Goal: Transaction & Acquisition: Book appointment/travel/reservation

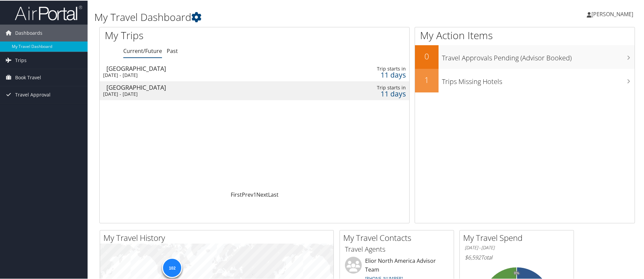
click at [135, 68] on div "Houston" at bounding box center [201, 68] width 190 height 6
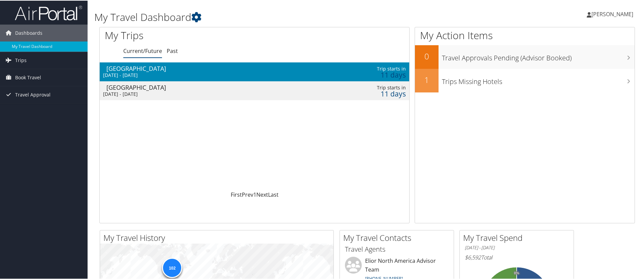
click at [135, 68] on div "Houston" at bounding box center [201, 68] width 190 height 6
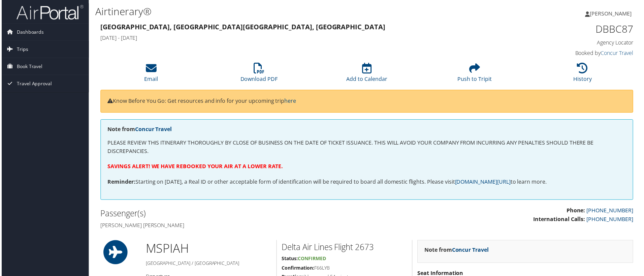
click at [20, 48] on span "Trips" at bounding box center [20, 49] width 11 height 17
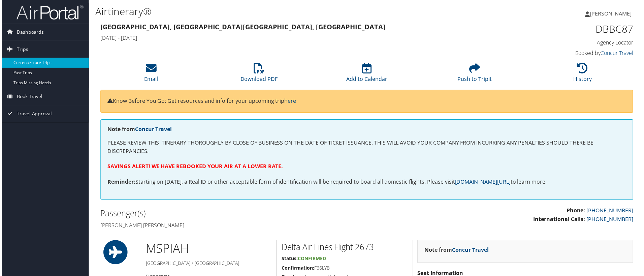
click at [37, 66] on link "Current/Future Trips" at bounding box center [44, 63] width 88 height 10
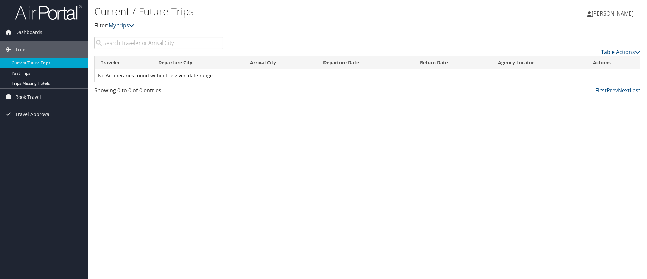
click at [134, 25] on icon at bounding box center [131, 25] width 5 height 5
click at [24, 48] on span "Trips" at bounding box center [20, 49] width 11 height 17
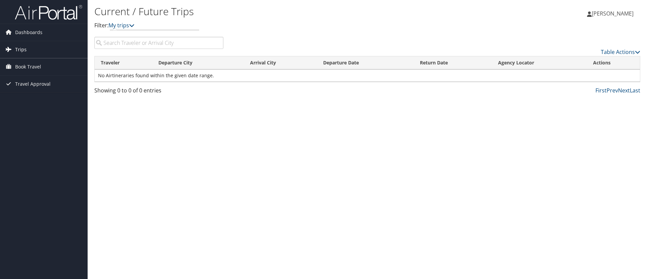
click at [22, 49] on span "Trips" at bounding box center [20, 49] width 11 height 17
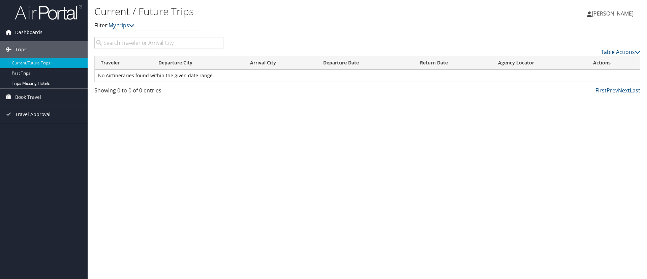
click at [17, 30] on span "Dashboards" at bounding box center [28, 32] width 27 height 17
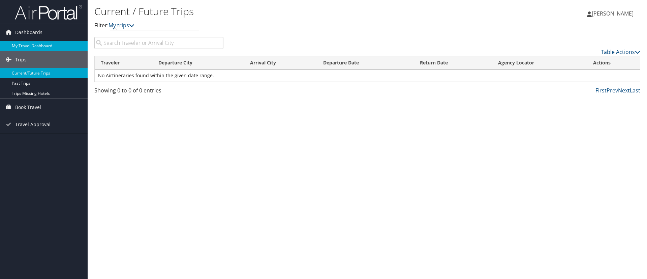
click at [42, 45] on link "My Travel Dashboard" at bounding box center [44, 46] width 88 height 10
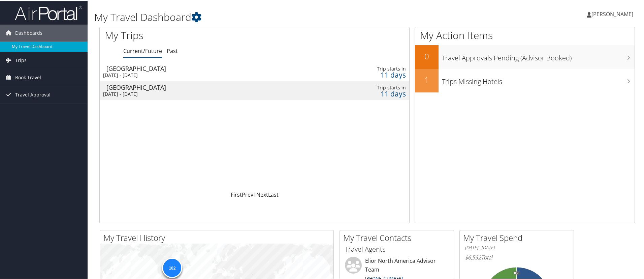
click at [129, 73] on div "[DATE] - [DATE]" at bounding box center [198, 74] width 190 height 6
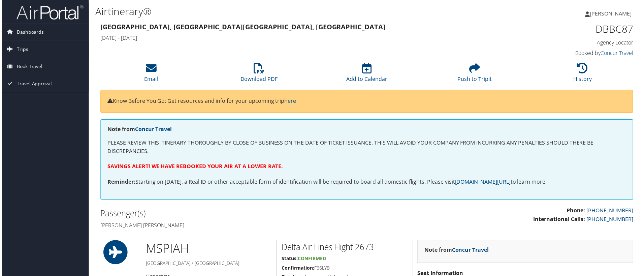
click at [19, 47] on span "Trips" at bounding box center [20, 49] width 11 height 17
click at [27, 100] on span "Book Travel" at bounding box center [28, 97] width 26 height 17
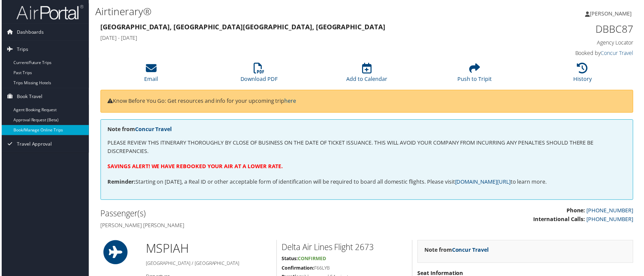
click at [35, 131] on link "Book/Manage Online Trips" at bounding box center [44, 131] width 88 height 10
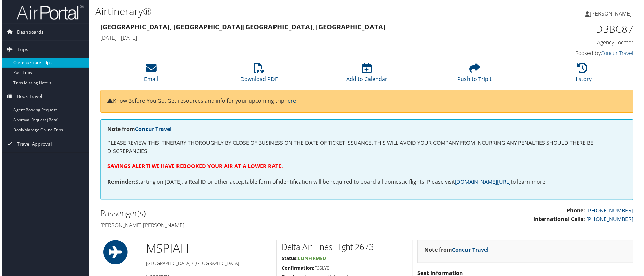
click at [30, 61] on link "Current/Future Trips" at bounding box center [44, 63] width 88 height 10
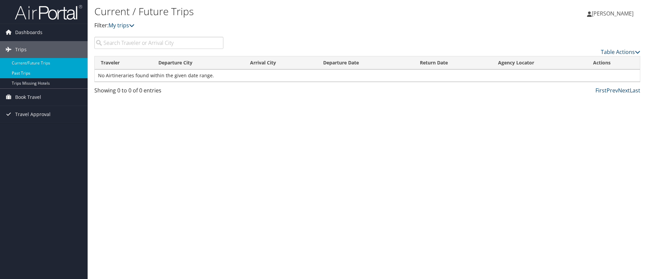
click at [32, 72] on link "Past Trips" at bounding box center [44, 73] width 88 height 10
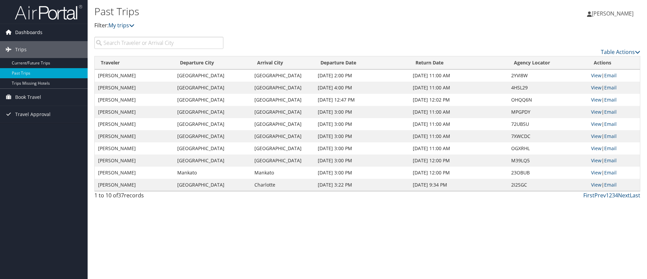
click at [24, 33] on span "Dashboards" at bounding box center [28, 32] width 27 height 17
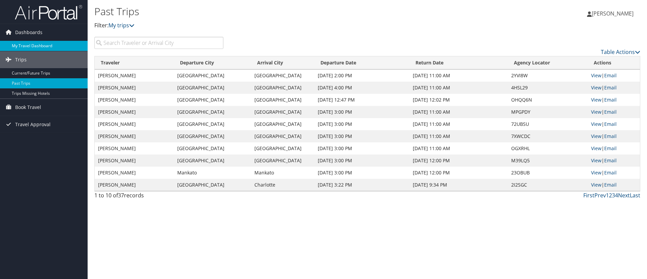
click at [34, 47] on link "My Travel Dashboard" at bounding box center [44, 46] width 88 height 10
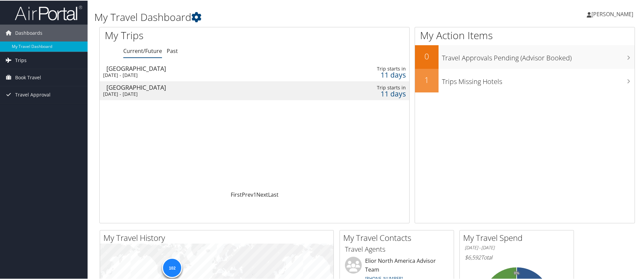
click at [15, 59] on span "Trips" at bounding box center [20, 59] width 11 height 17
click at [34, 109] on span "Book Travel" at bounding box center [28, 107] width 26 height 17
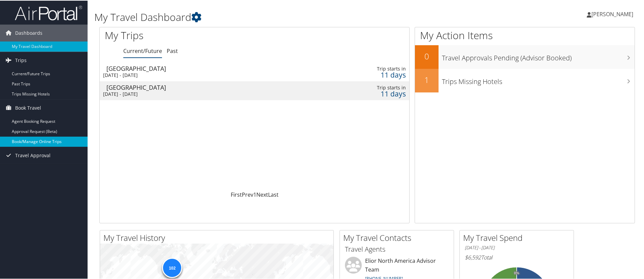
click at [37, 141] on link "Book/Manage Online Trips" at bounding box center [44, 141] width 88 height 10
click at [53, 141] on link "Book/Manage Online Trips" at bounding box center [44, 141] width 88 height 10
